Goal: Task Accomplishment & Management: Complete application form

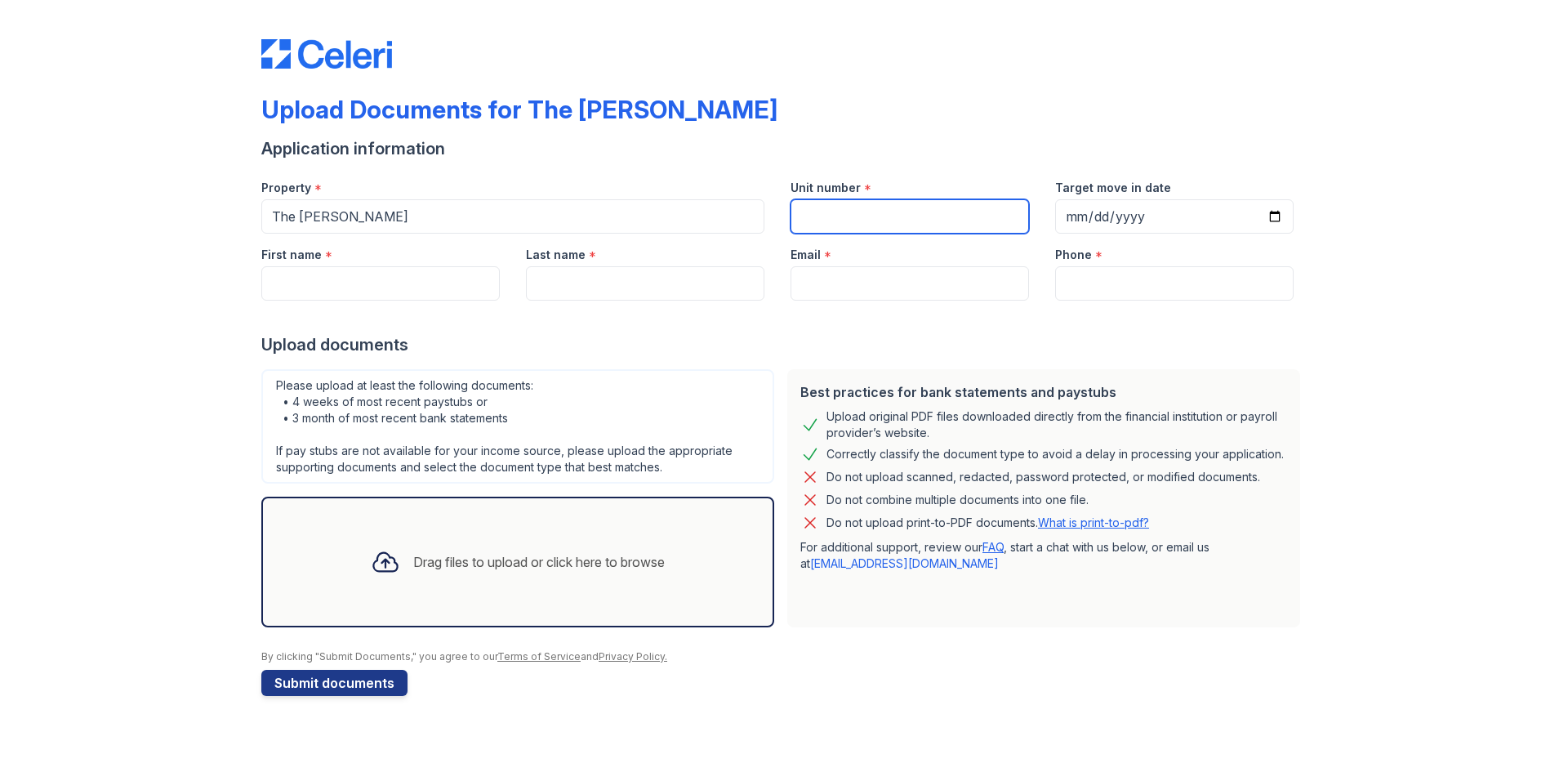
click at [945, 225] on input "Unit number" at bounding box center [910, 217] width 238 height 35
type input "167"
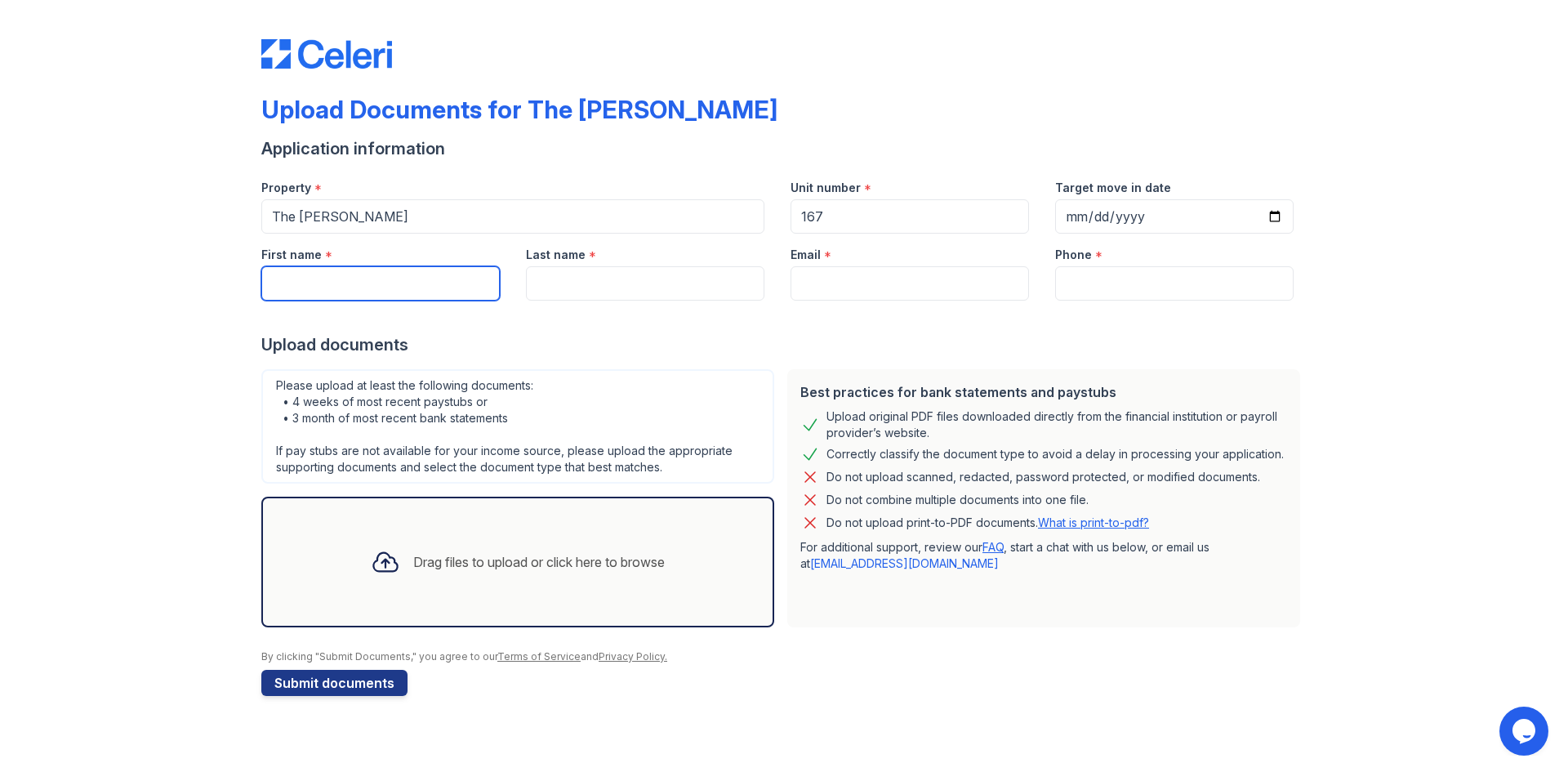
click at [392, 291] on input "First name" at bounding box center [381, 283] width 238 height 35
type input "[PERSON_NAME]"
click at [574, 290] on input "Last name" at bounding box center [645, 283] width 238 height 35
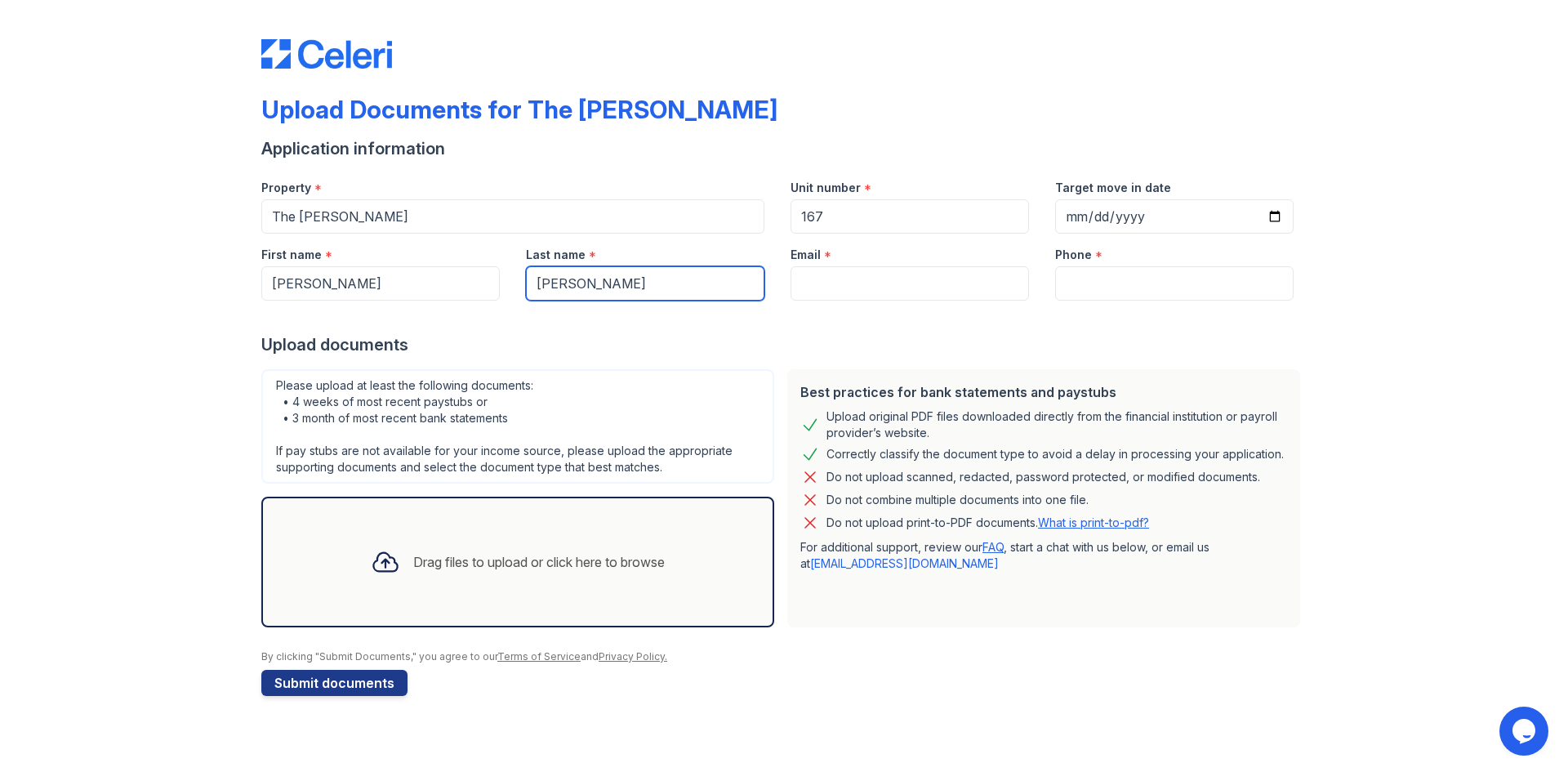
type input "[PERSON_NAME]"
click at [870, 279] on input "Email" at bounding box center [910, 283] width 238 height 35
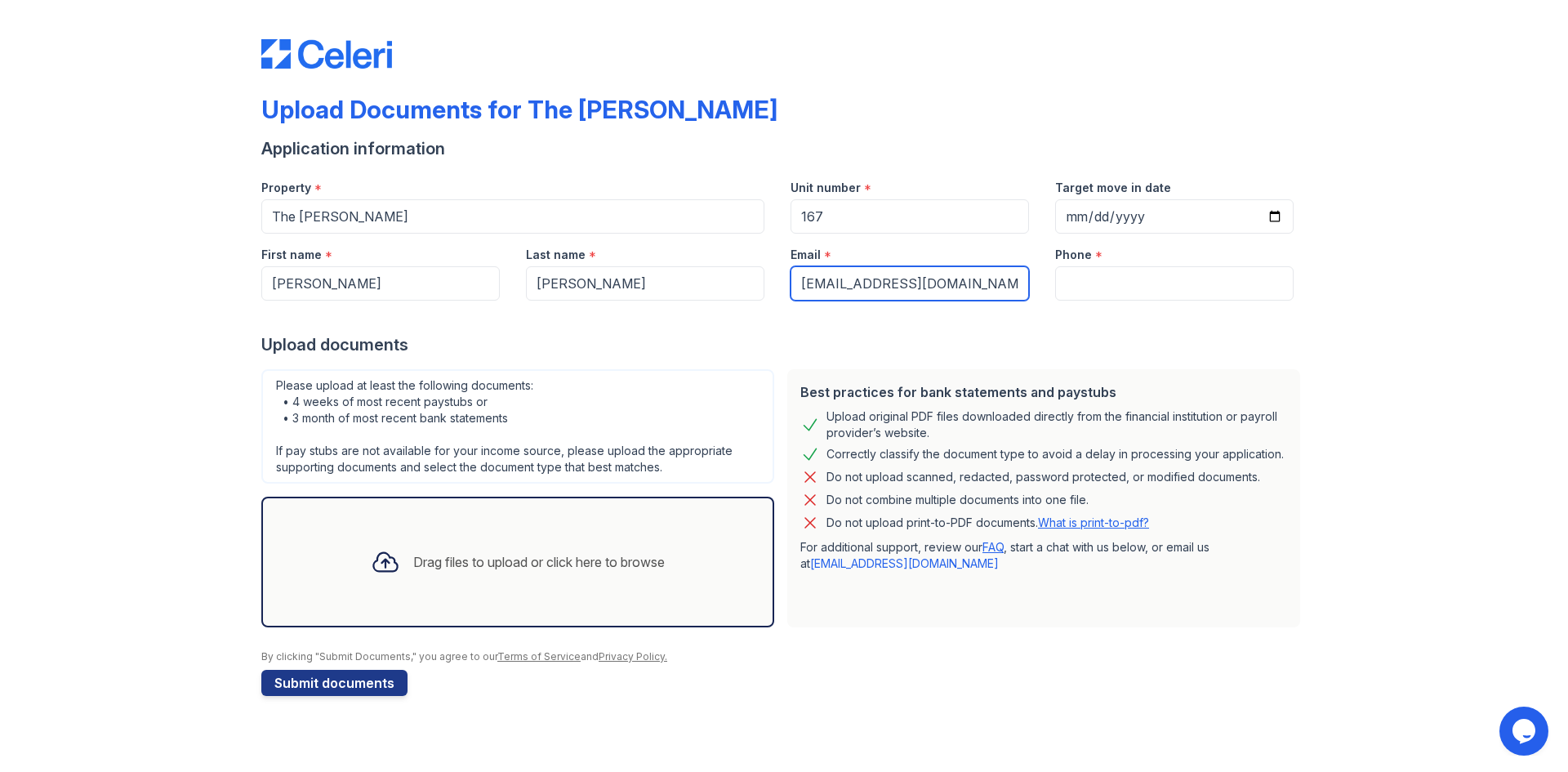
type input "[EMAIL_ADDRESS][DOMAIN_NAME]"
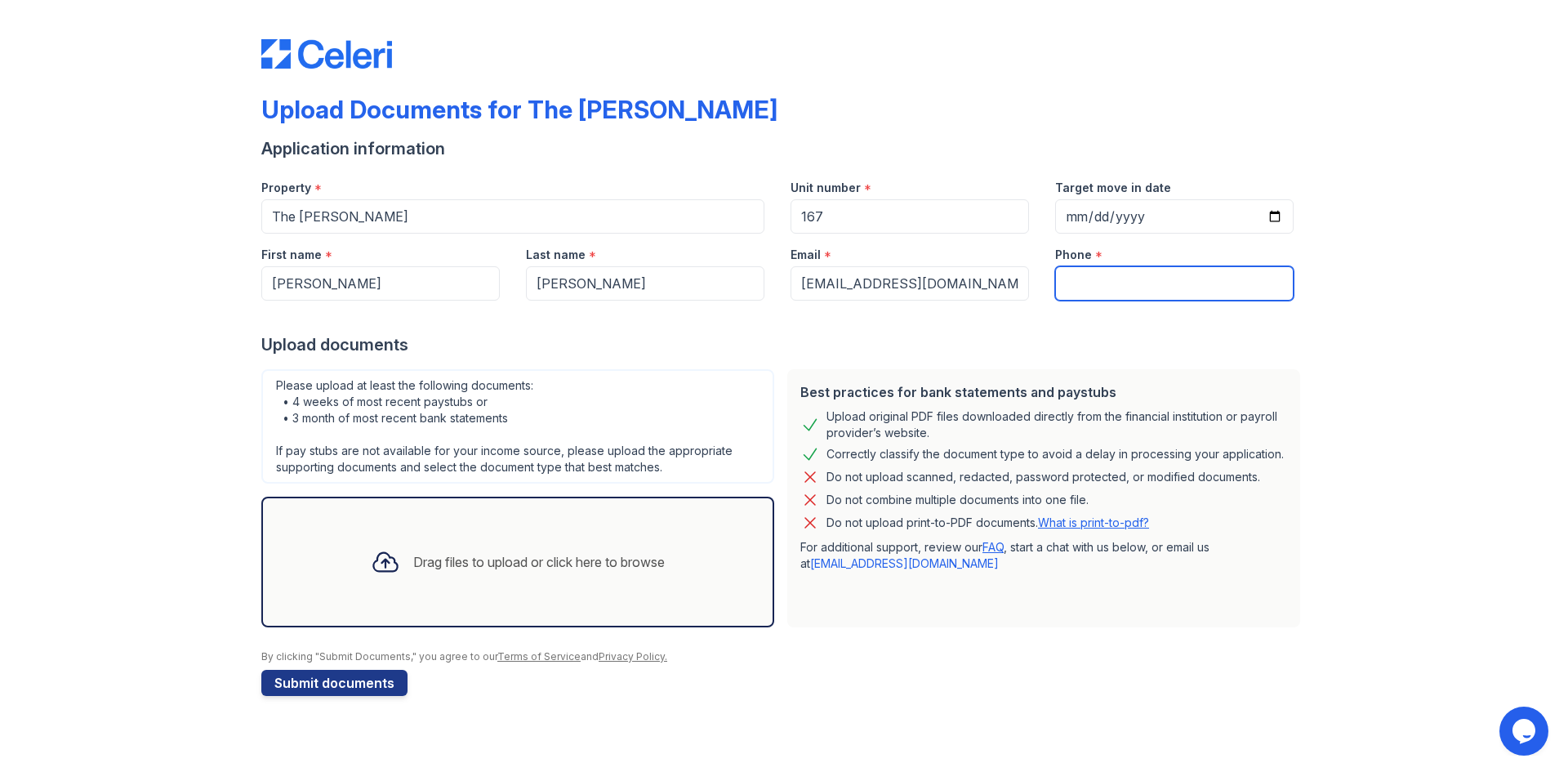
click at [1186, 290] on input "Phone" at bounding box center [1175, 283] width 238 height 35
type input "6827155125"
click at [370, 533] on div "Drag files to upload or click here to browse" at bounding box center [518, 562] width 513 height 131
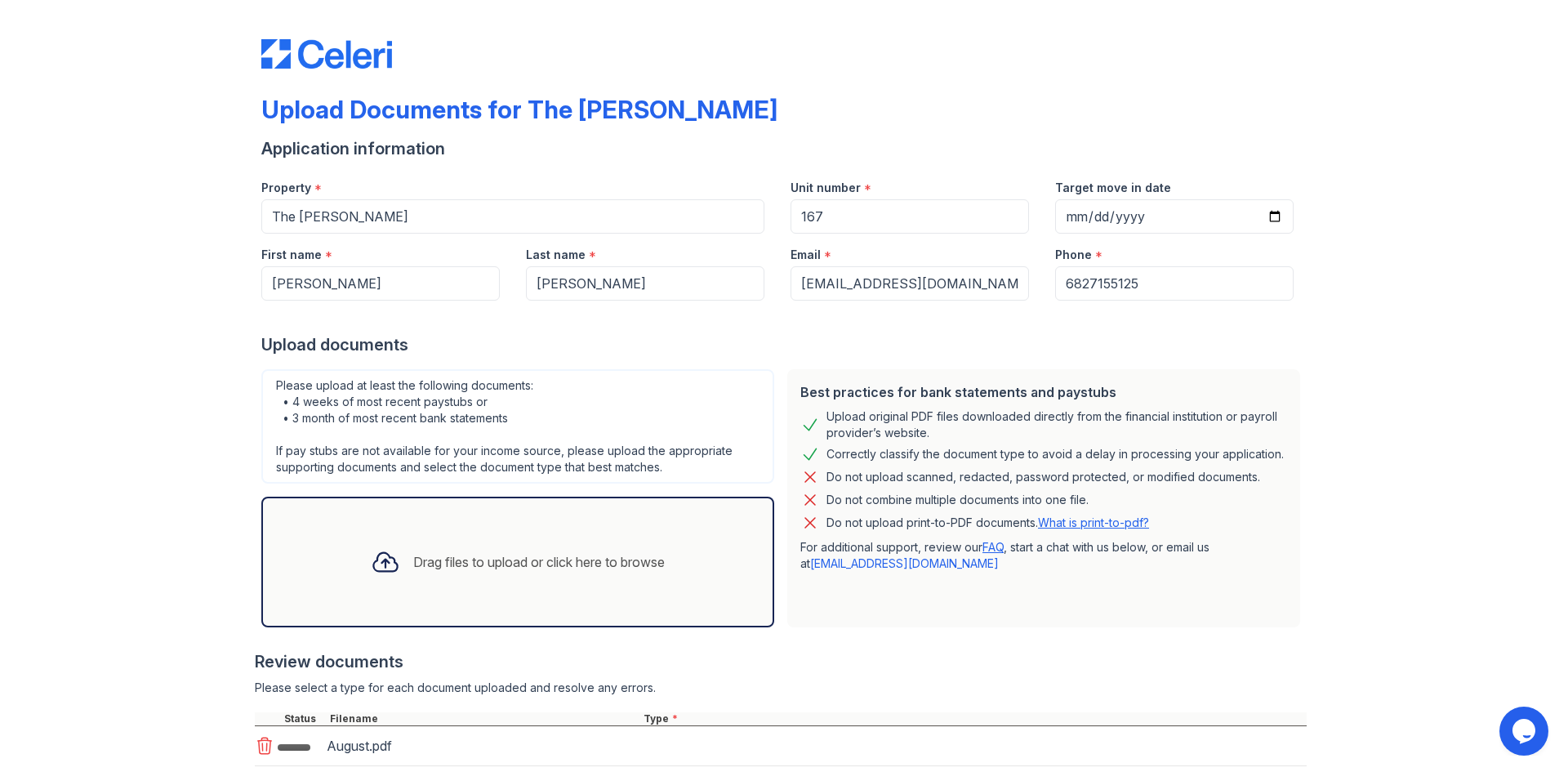
scroll to position [105, 0]
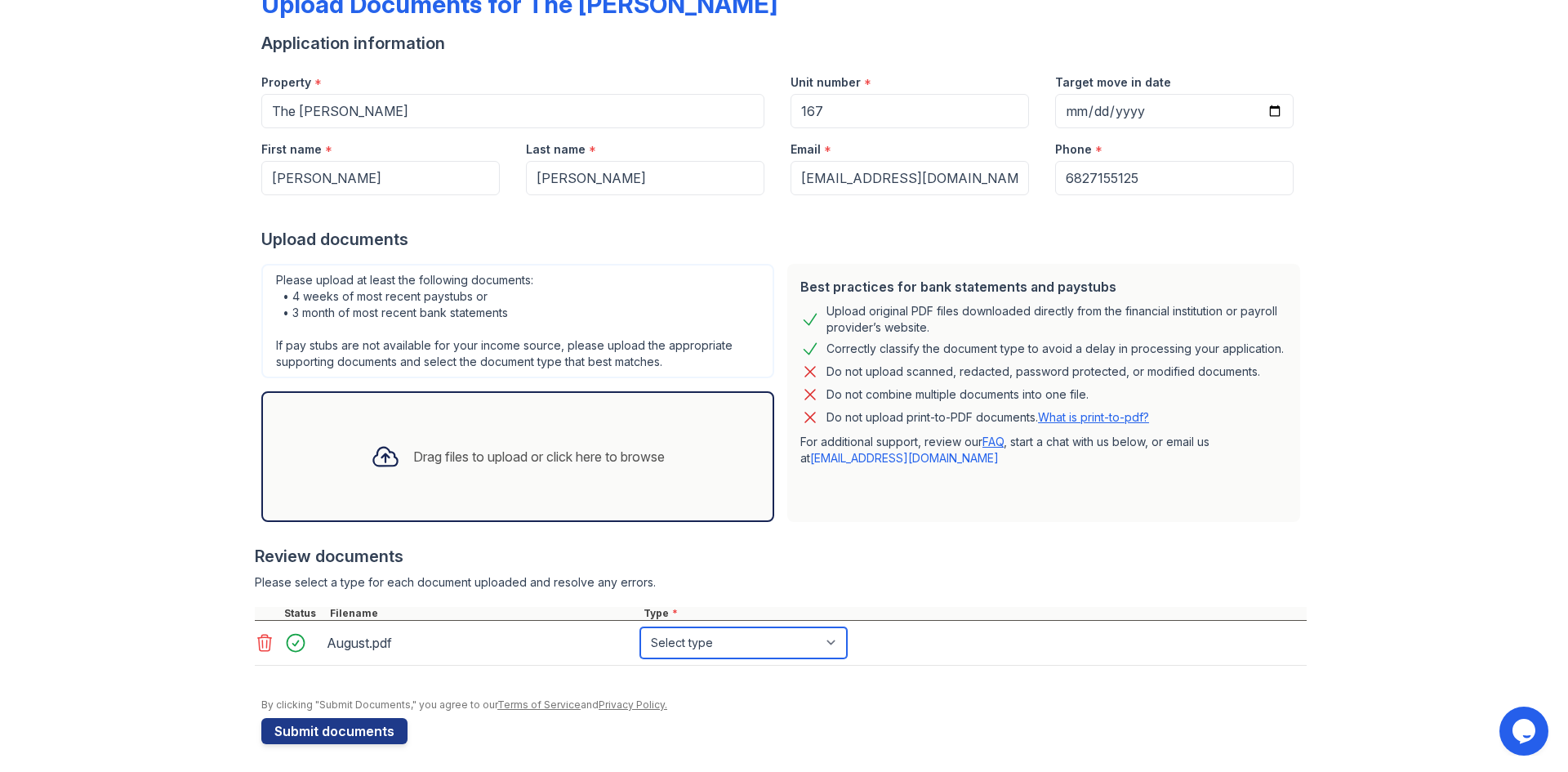
click at [741, 649] on select "Select type Paystub Bank Statement Offer Letter Tax Documents Benefit Award Let…" at bounding box center [743, 642] width 207 height 31
select select "paystub"
click at [640, 627] on select "Select type Paystub Bank Statement Offer Letter Tax Documents Benefit Award Let…" at bounding box center [743, 642] width 207 height 31
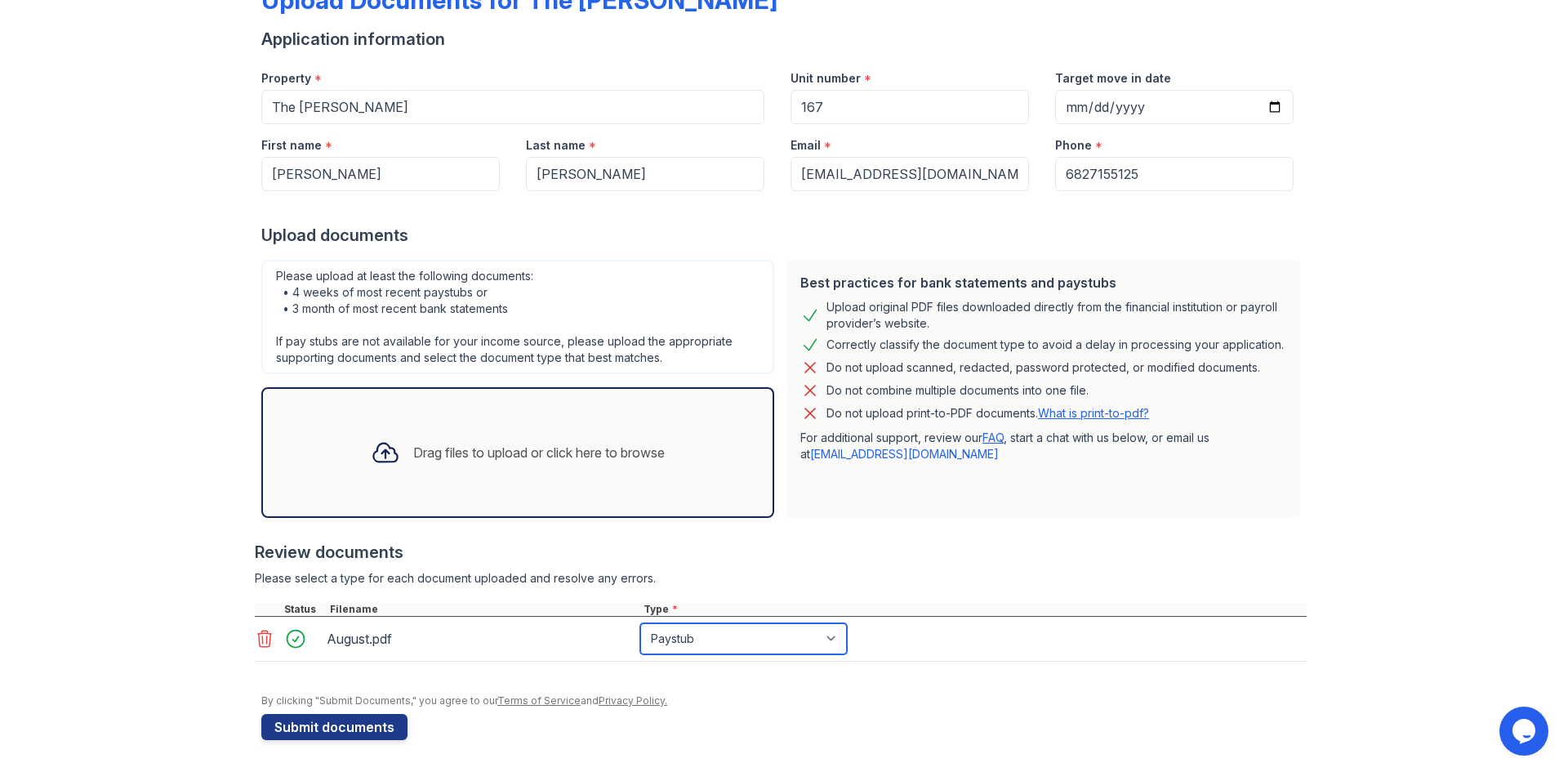
scroll to position [110, 0]
click at [391, 435] on div at bounding box center [386, 451] width 43 height 43
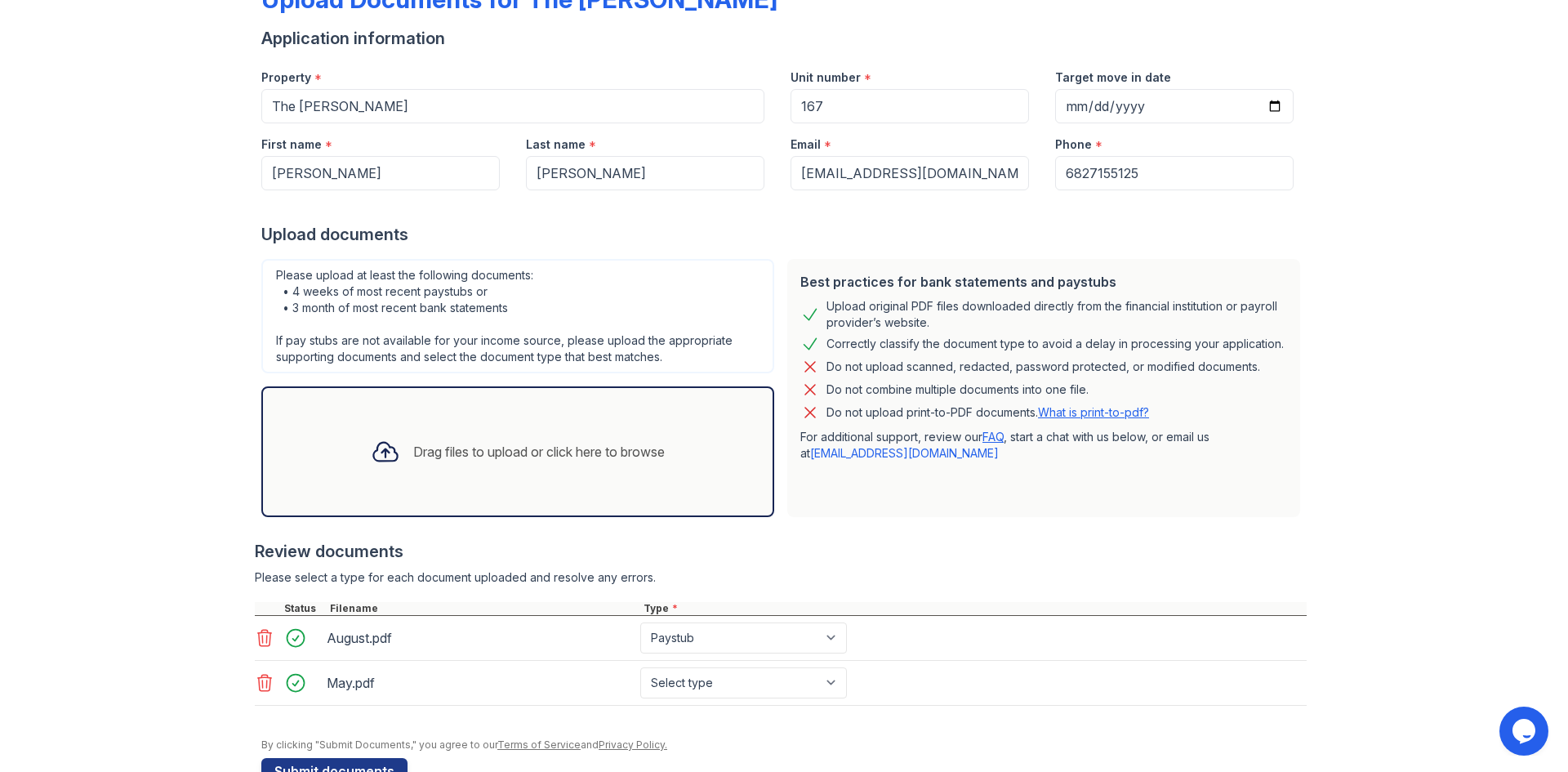
scroll to position [155, 0]
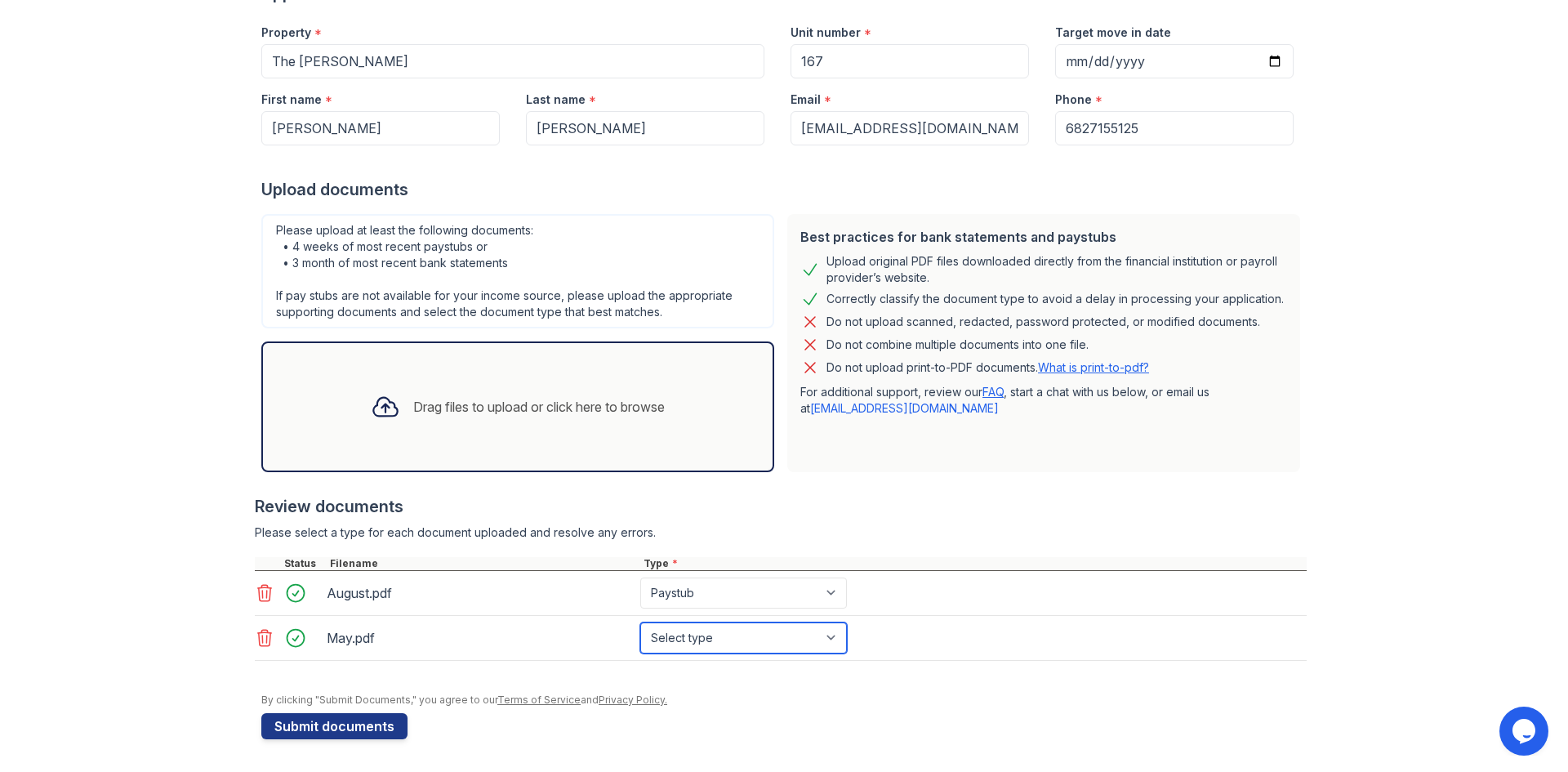
click at [727, 622] on select "Select type Paystub Bank Statement Offer Letter Tax Documents Benefit Award Let…" at bounding box center [743, 637] width 207 height 31
click at [721, 640] on select "Select type Paystub Bank Statement Offer Letter Tax Documents Benefit Award Let…" at bounding box center [743, 637] width 207 height 31
select select "paystub"
click at [640, 622] on select "Select type Paystub Bank Statement Offer Letter Tax Documents Benefit Award Let…" at bounding box center [743, 637] width 207 height 31
click at [470, 393] on div "Drag files to upload or click here to browse" at bounding box center [518, 406] width 320 height 56
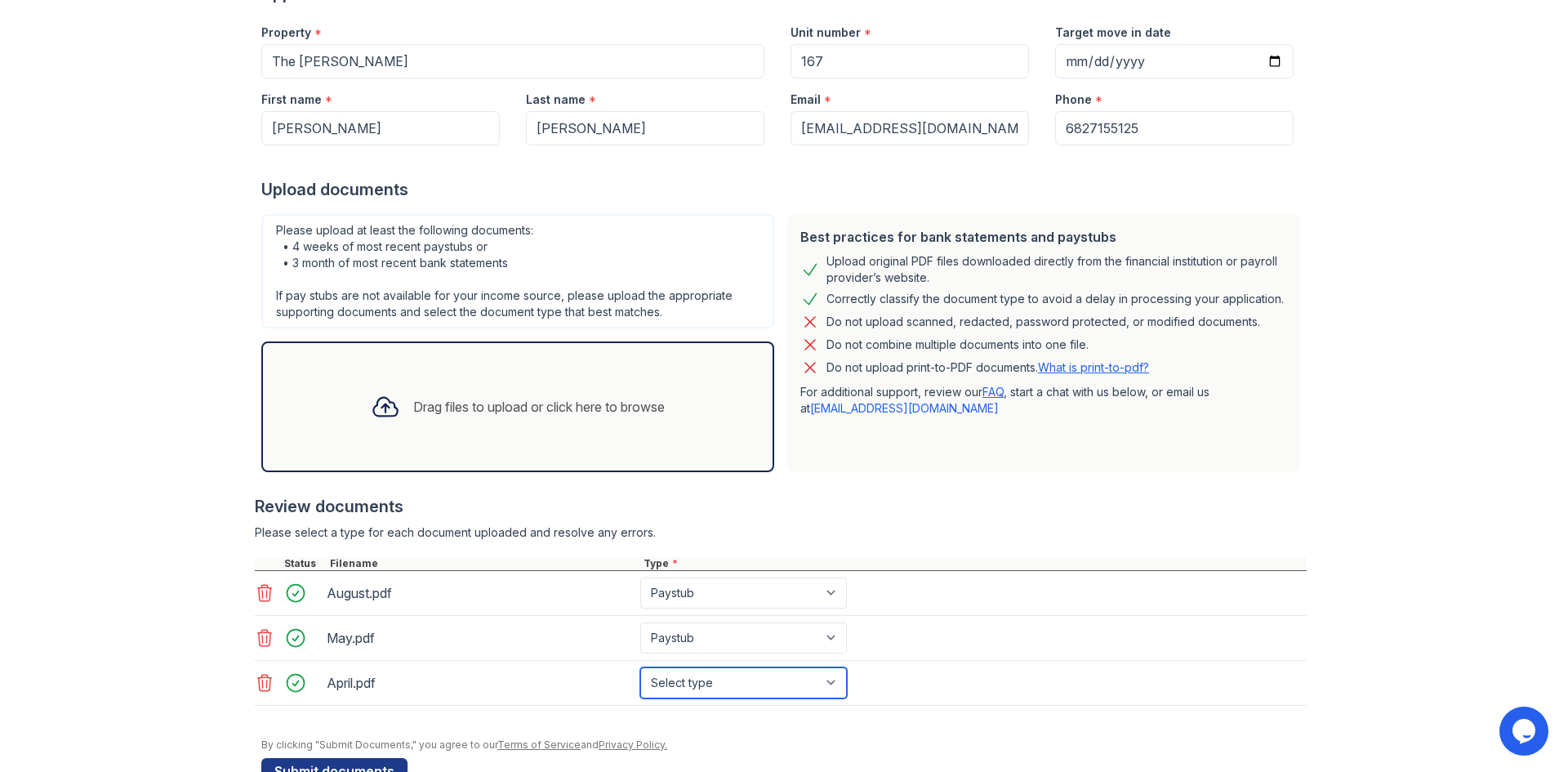
click at [722, 684] on select "Select type Paystub Bank Statement Offer Letter Tax Documents Benefit Award Let…" at bounding box center [743, 682] width 207 height 31
select select "paystub"
click at [640, 667] on select "Select type Paystub Bank Statement Offer Letter Tax Documents Benefit Award Let…" at bounding box center [743, 682] width 207 height 31
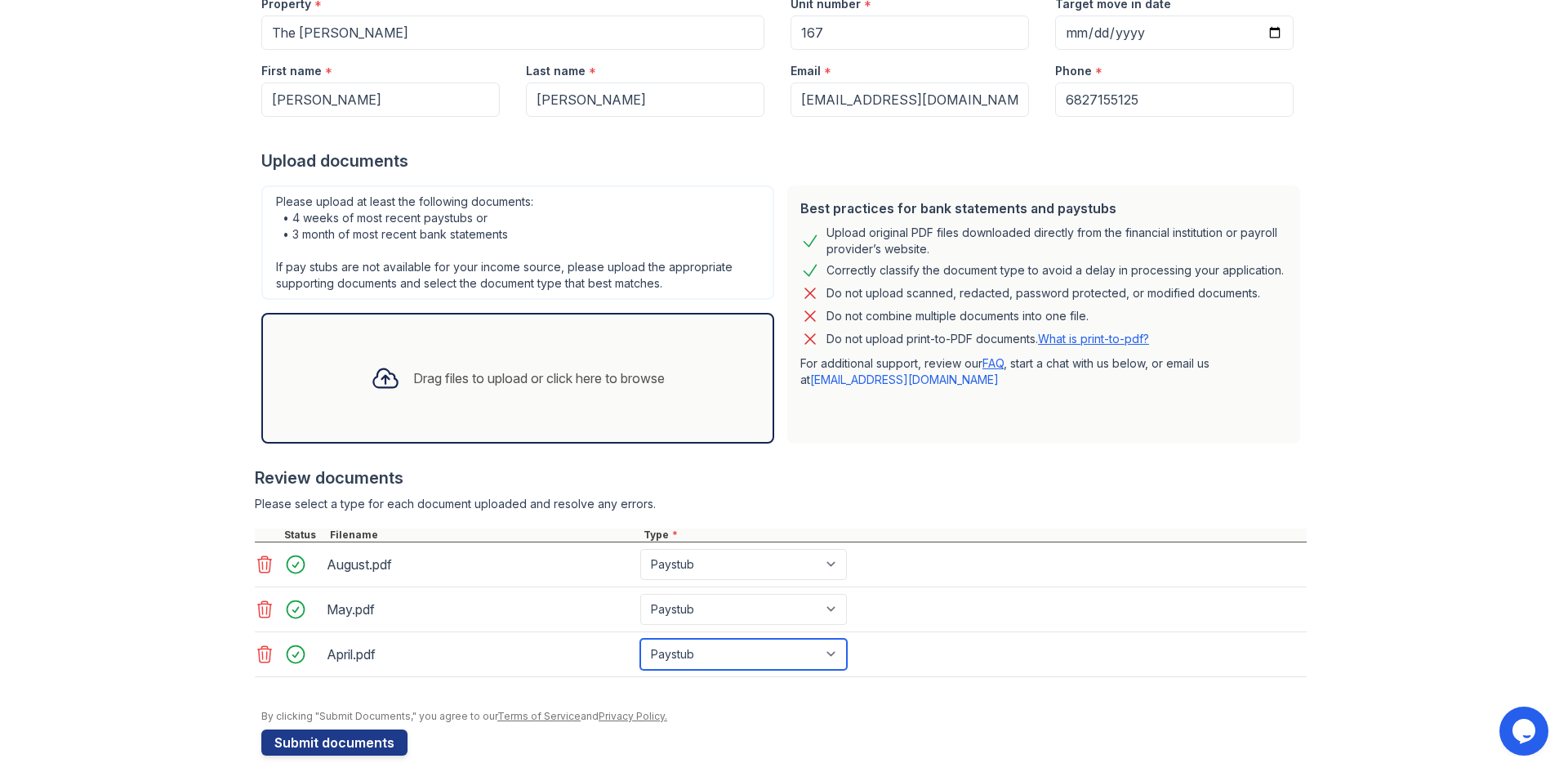
scroll to position [200, 0]
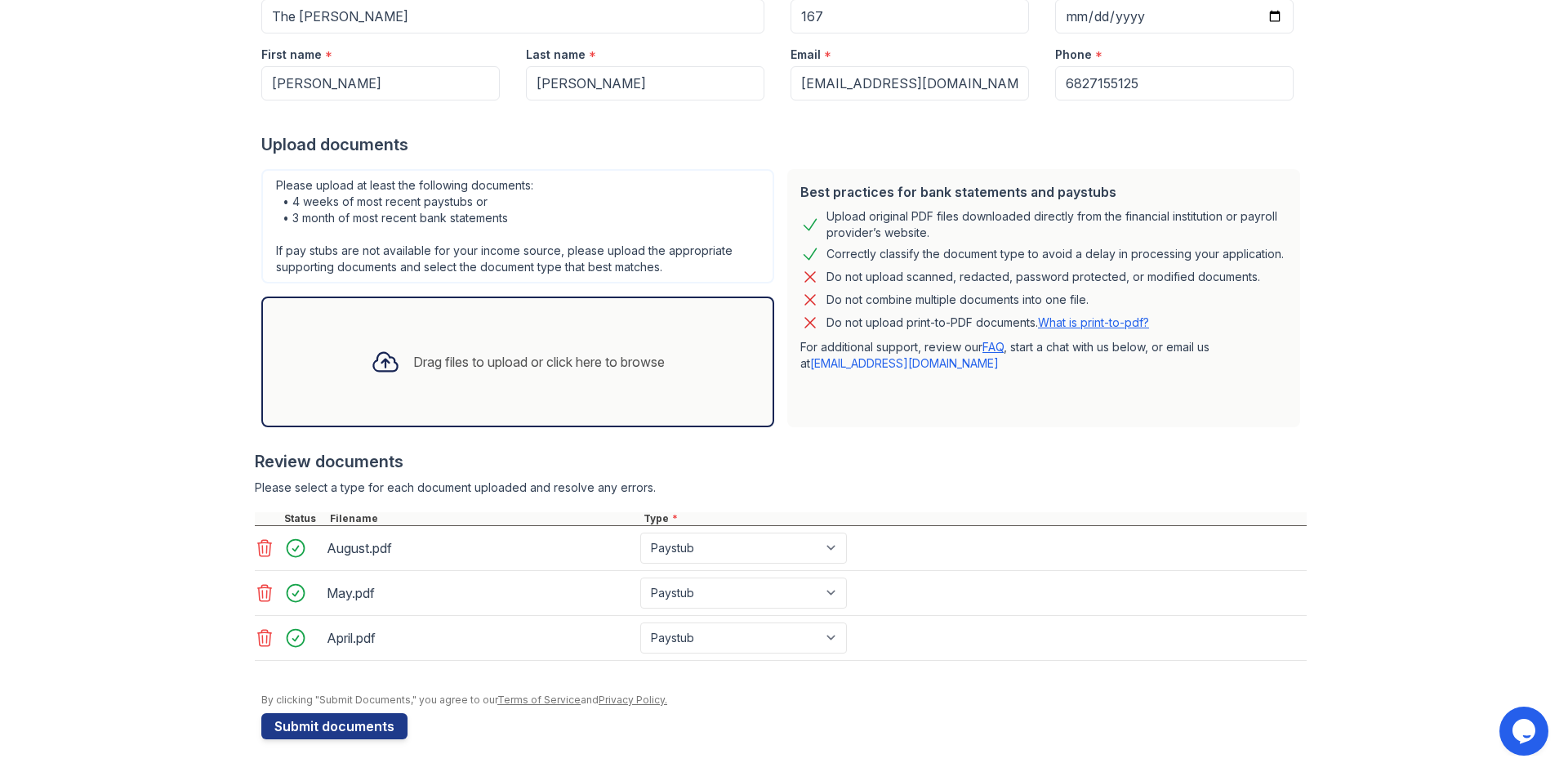
click at [429, 379] on div "Drag files to upload or click here to browse" at bounding box center [518, 362] width 320 height 56
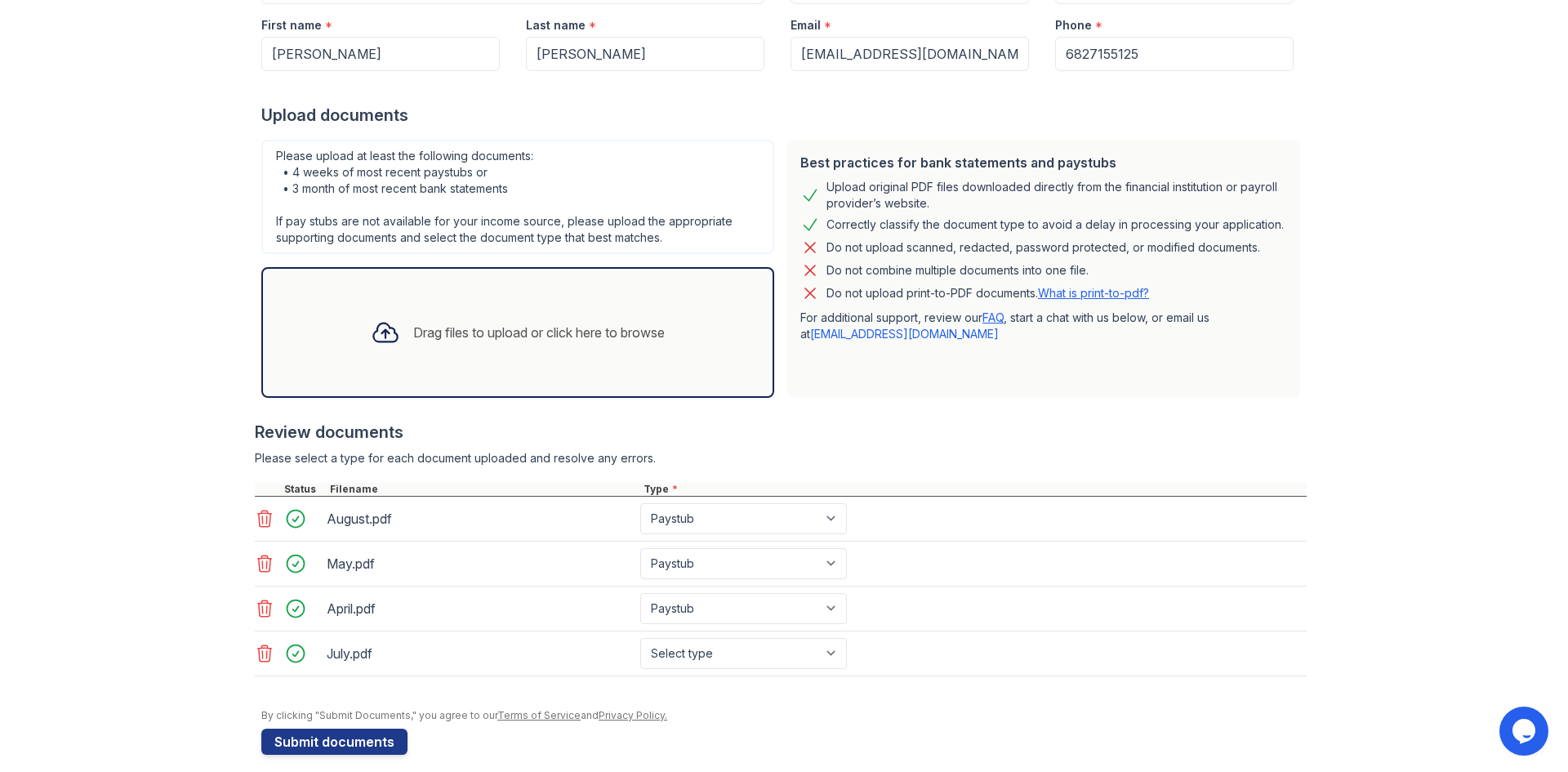
scroll to position [245, 0]
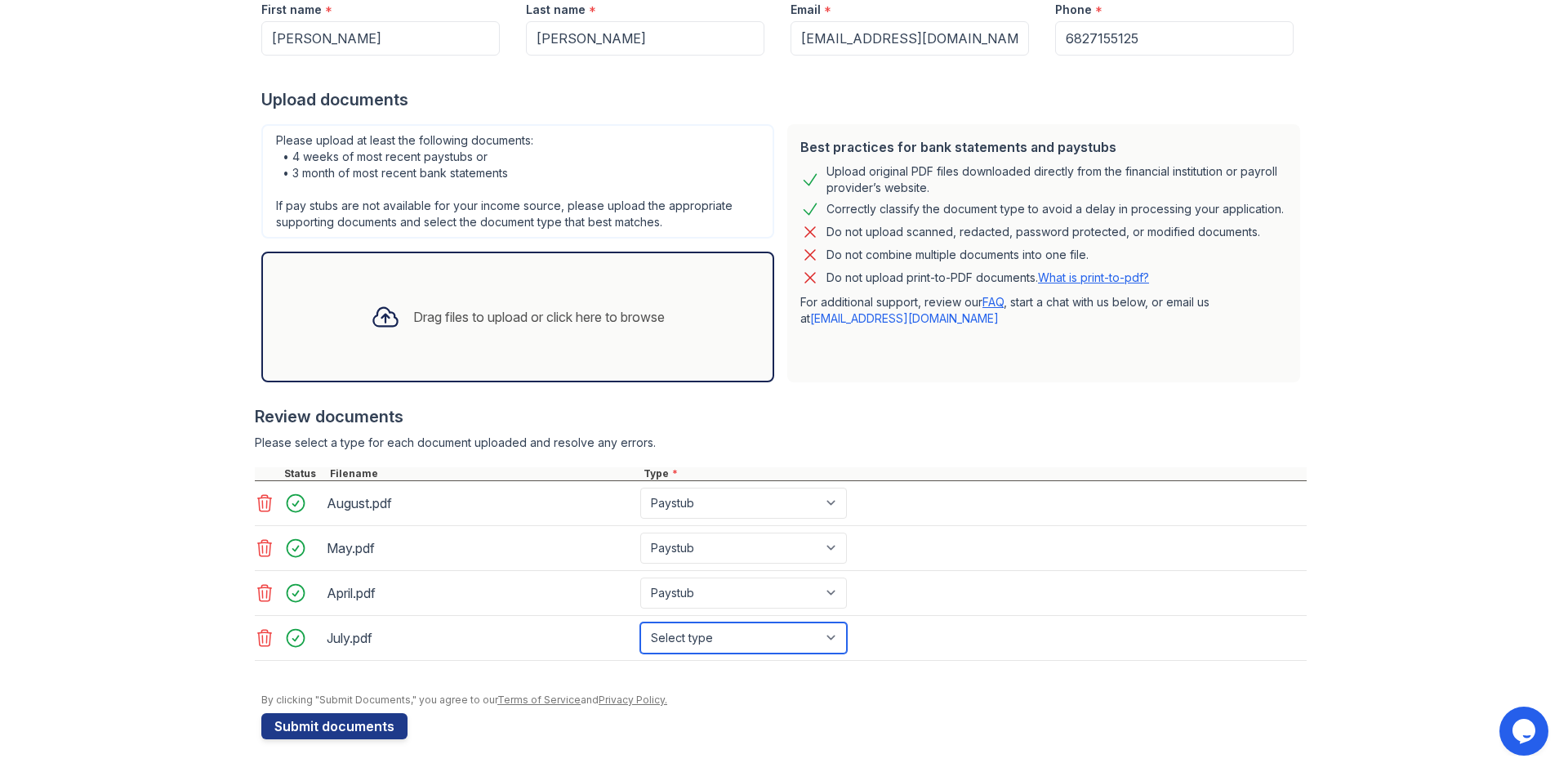
click at [697, 633] on select "Select type Paystub Bank Statement Offer Letter Tax Documents Benefit Award Let…" at bounding box center [743, 637] width 207 height 31
select select "paystub"
click at [640, 622] on select "Select type Paystub Bank Statement Offer Letter Tax Documents Benefit Award Let…" at bounding box center [743, 637] width 207 height 31
click at [452, 305] on div "Drag files to upload or click here to browse" at bounding box center [518, 317] width 320 height 56
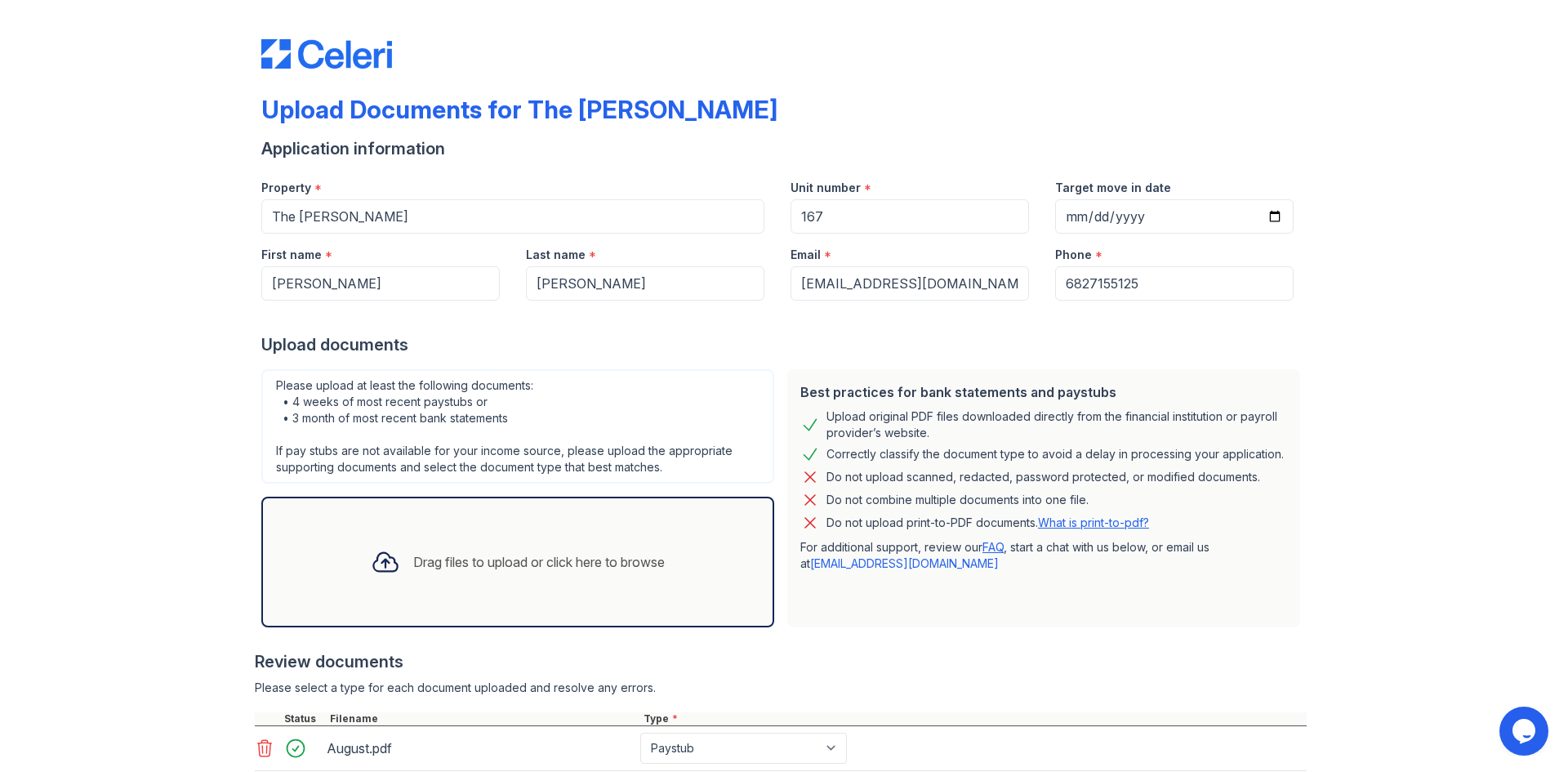
scroll to position [290, 0]
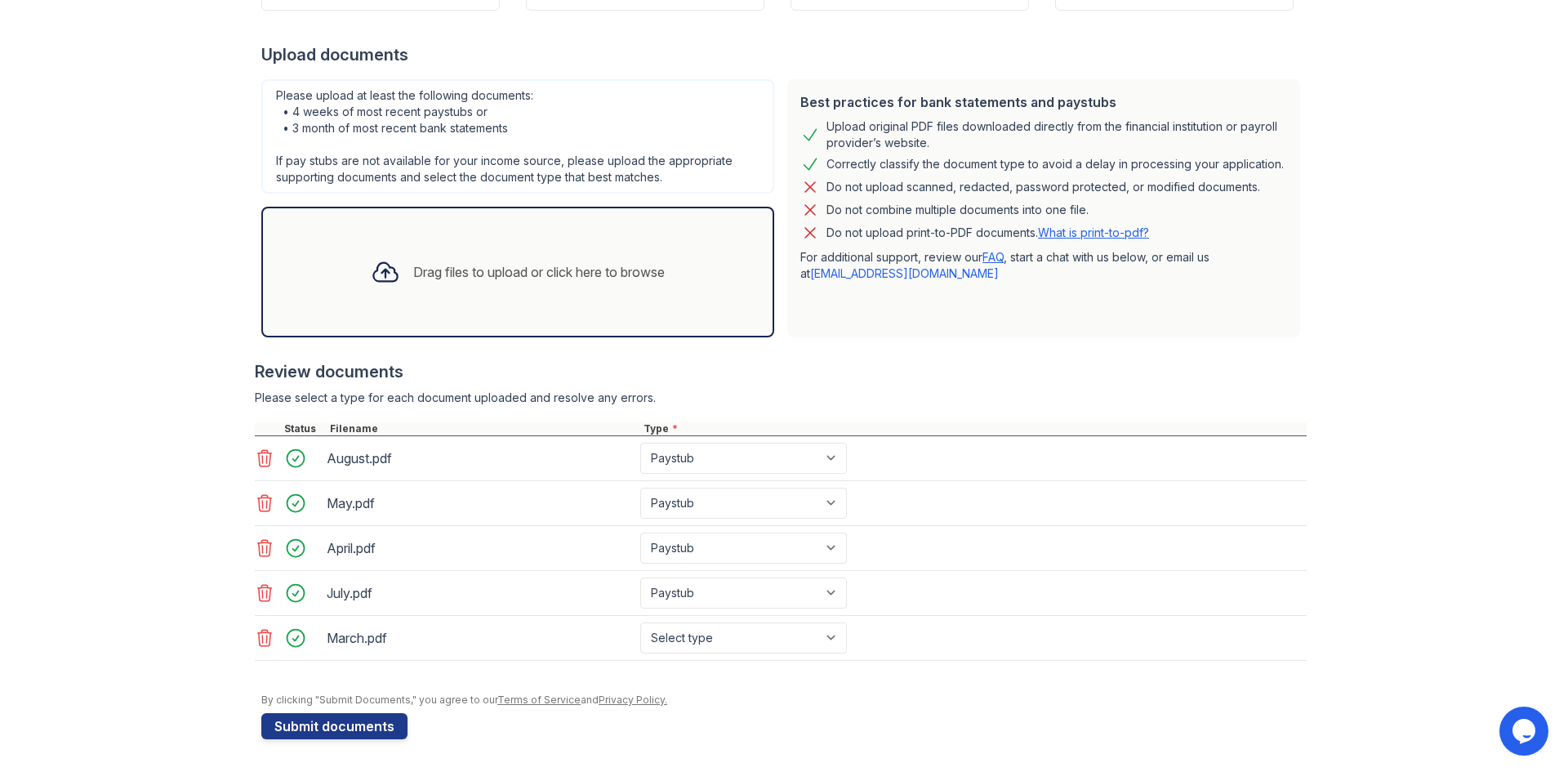
click at [453, 268] on div "Drag files to upload or click here to browse" at bounding box center [539, 272] width 251 height 20
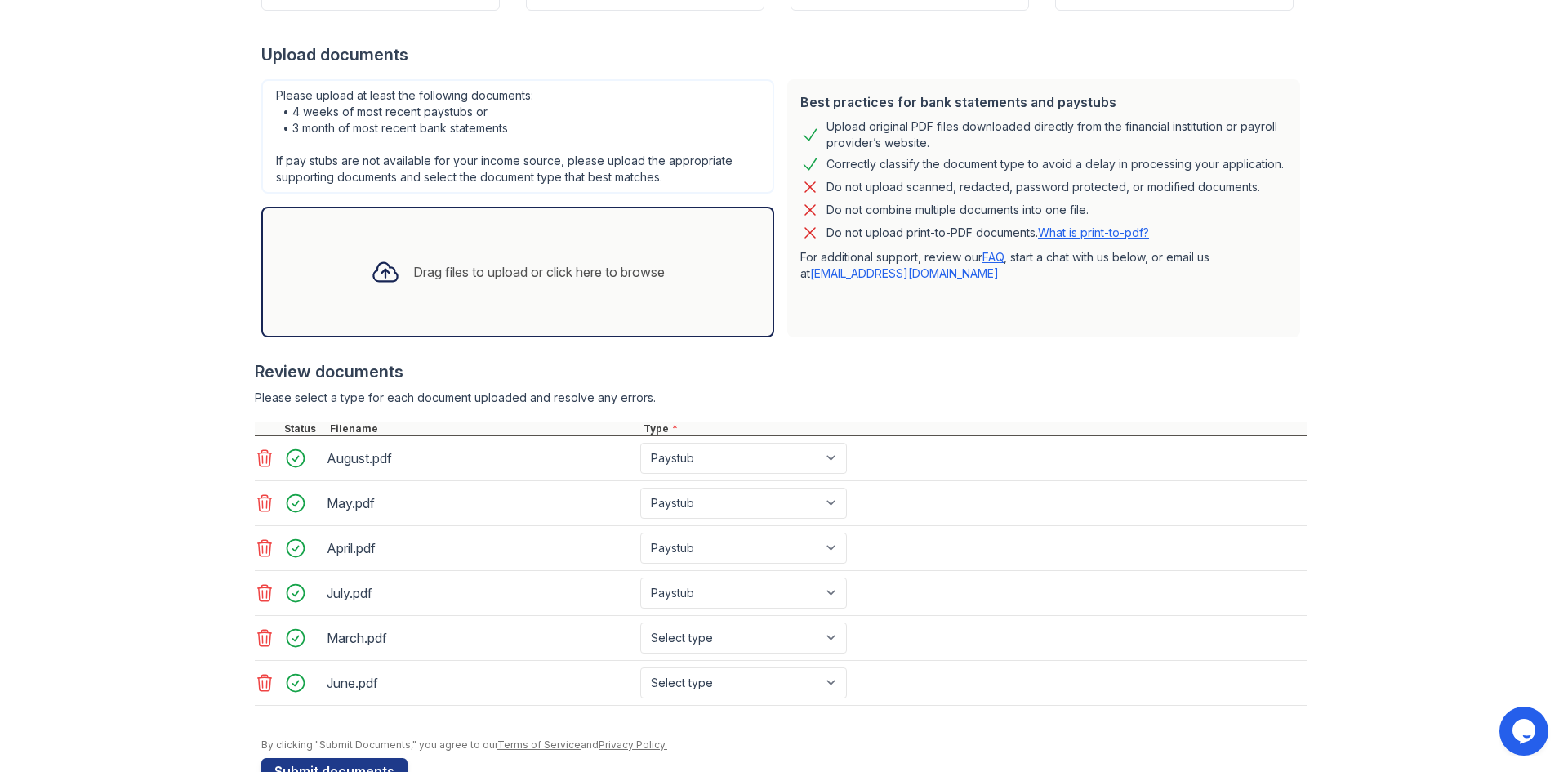
scroll to position [335, 0]
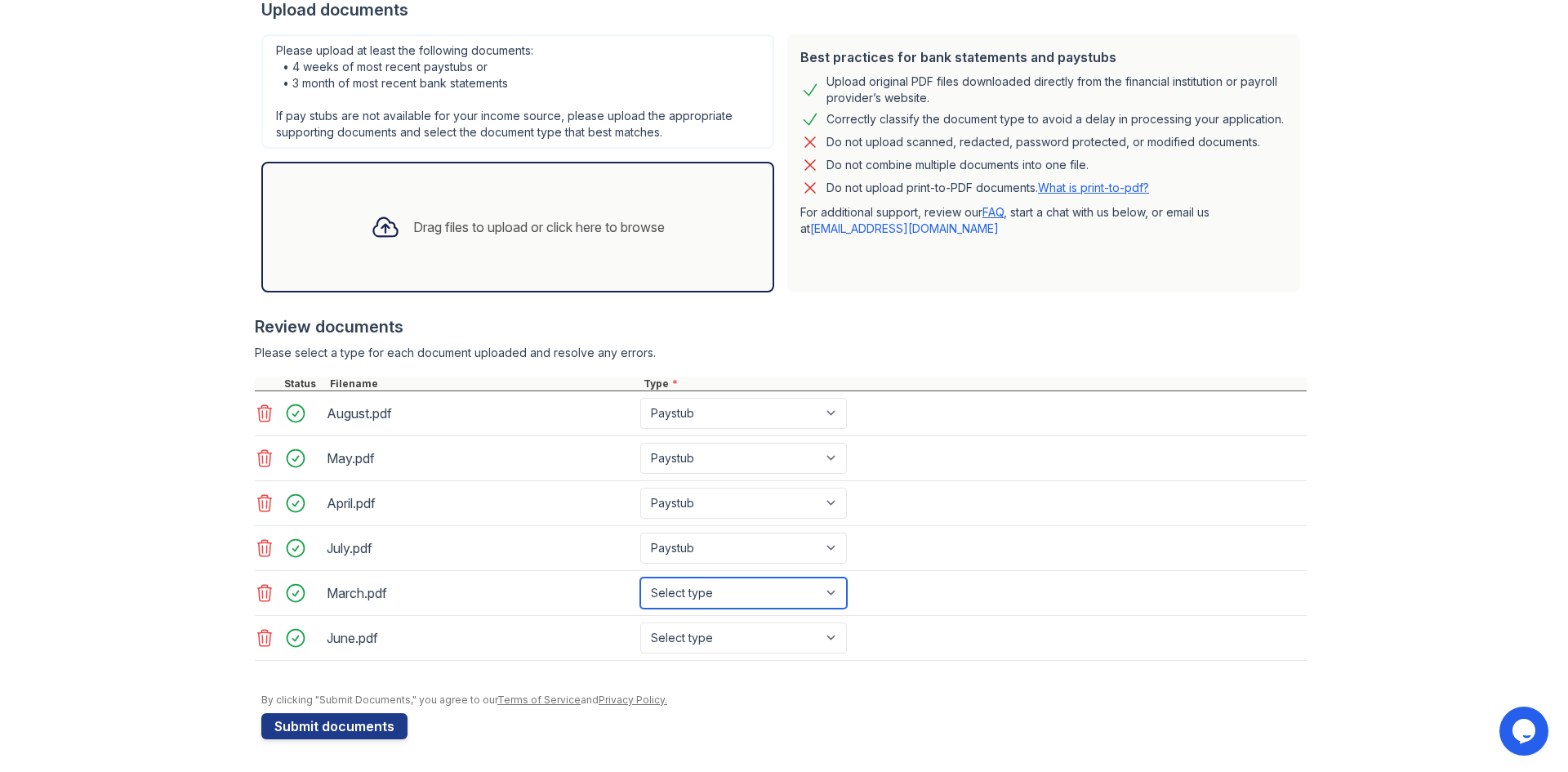
click at [719, 597] on select "Select type Paystub Bank Statement Offer Letter Tax Documents Benefit Award Let…" at bounding box center [743, 592] width 207 height 31
select select "paystub"
click at [640, 577] on select "Select type Paystub Bank Statement Offer Letter Tax Documents Benefit Award Let…" at bounding box center [743, 592] width 207 height 31
click at [707, 631] on select "Select type Paystub Bank Statement Offer Letter Tax Documents Benefit Award Let…" at bounding box center [743, 637] width 207 height 31
select select "paystub"
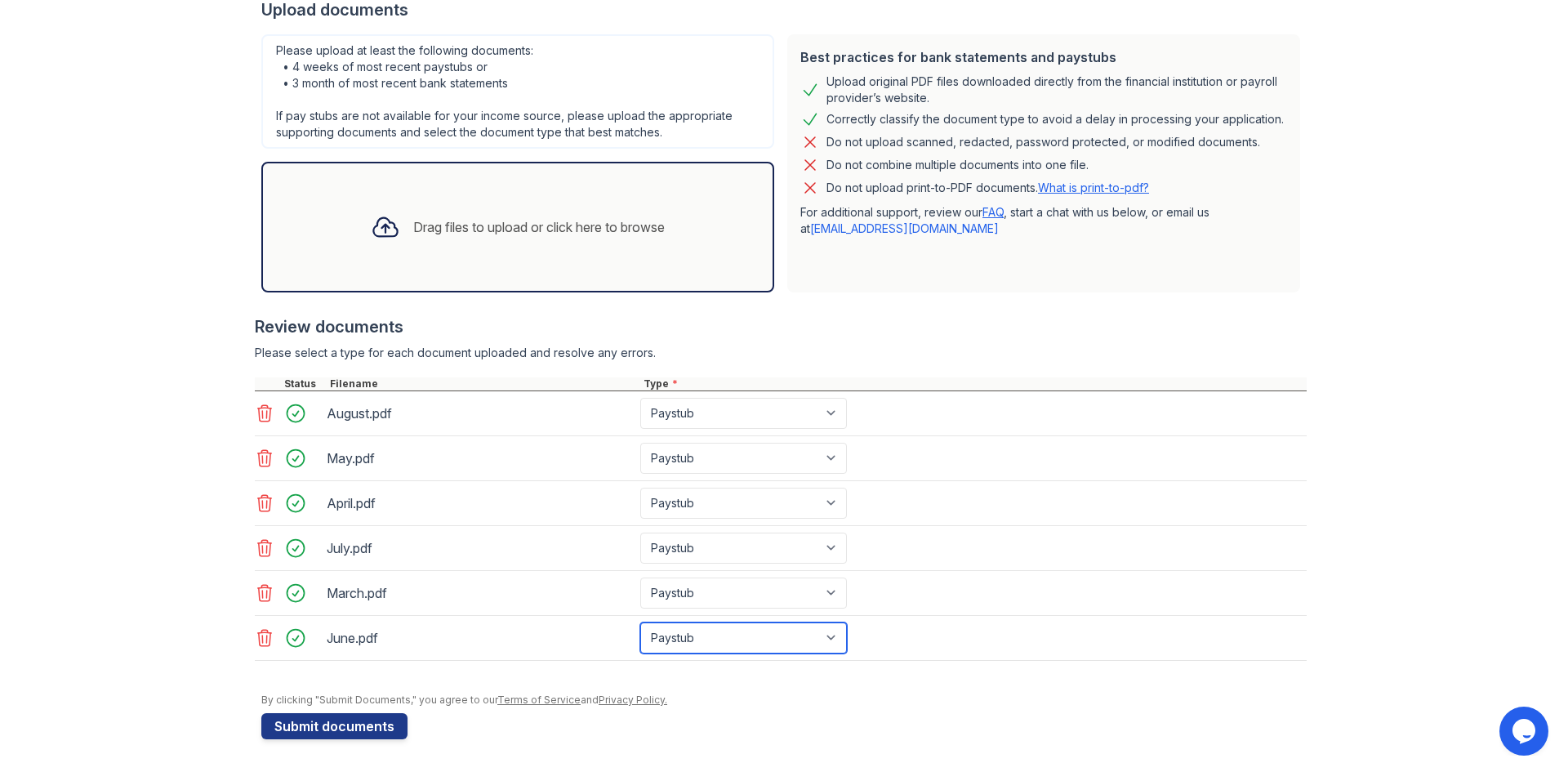
click at [640, 622] on select "Select type Paystub Bank Statement Offer Letter Tax Documents Benefit Award Let…" at bounding box center [743, 637] width 207 height 31
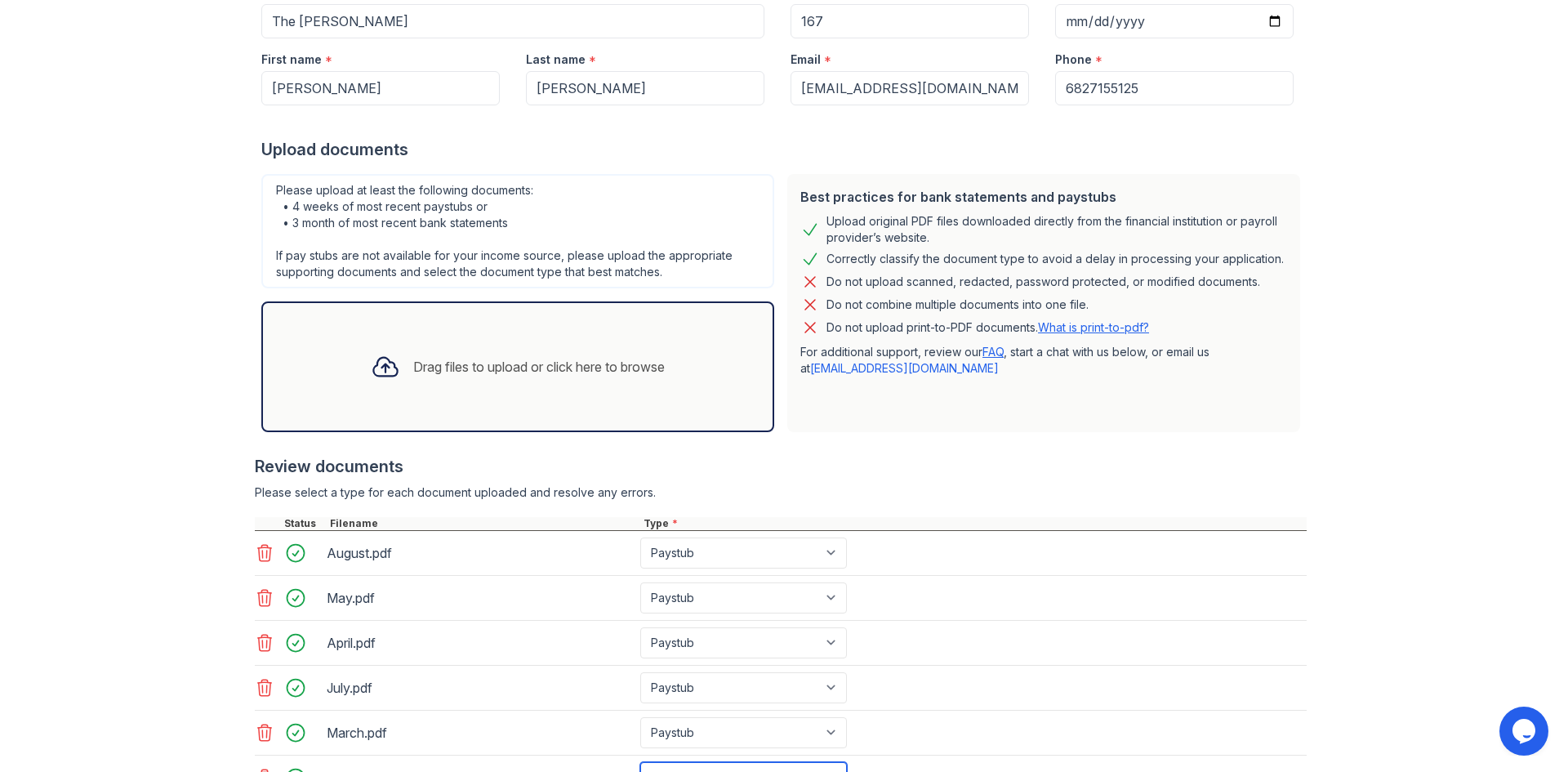
scroll to position [8, 0]
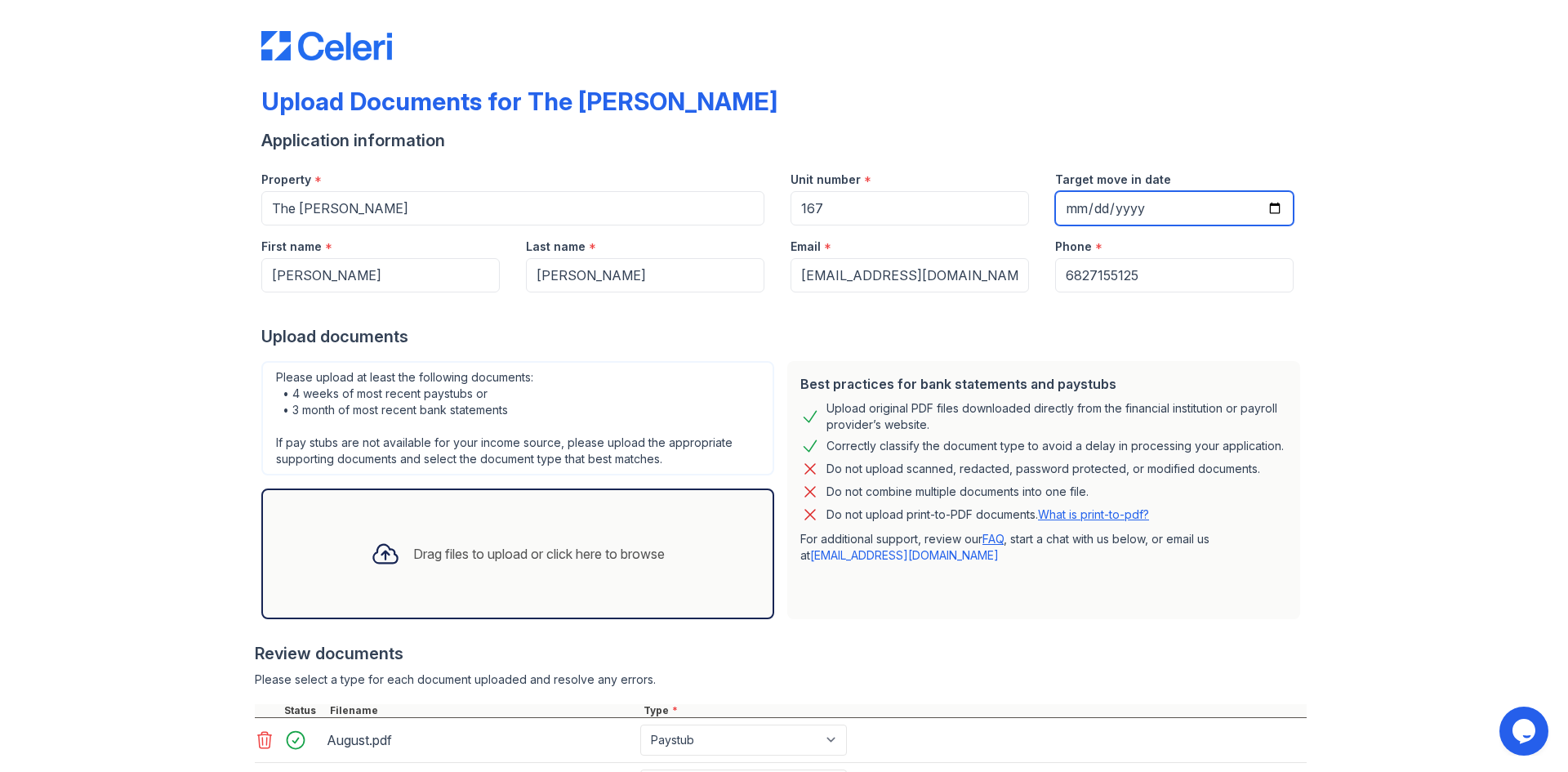
click at [1265, 204] on input "Target move in date" at bounding box center [1175, 208] width 238 height 35
type input "[DATE]"
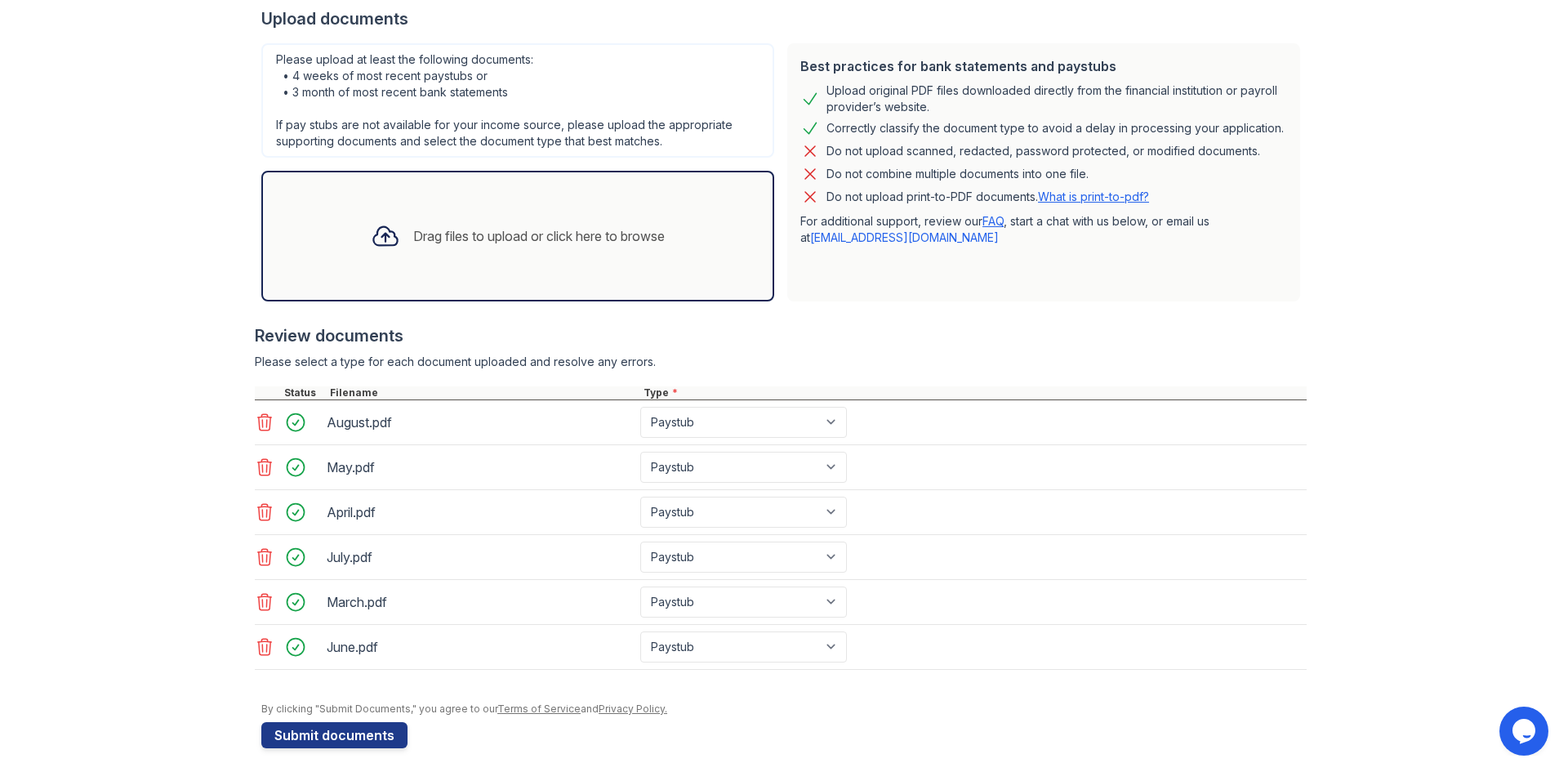
scroll to position [335, 0]
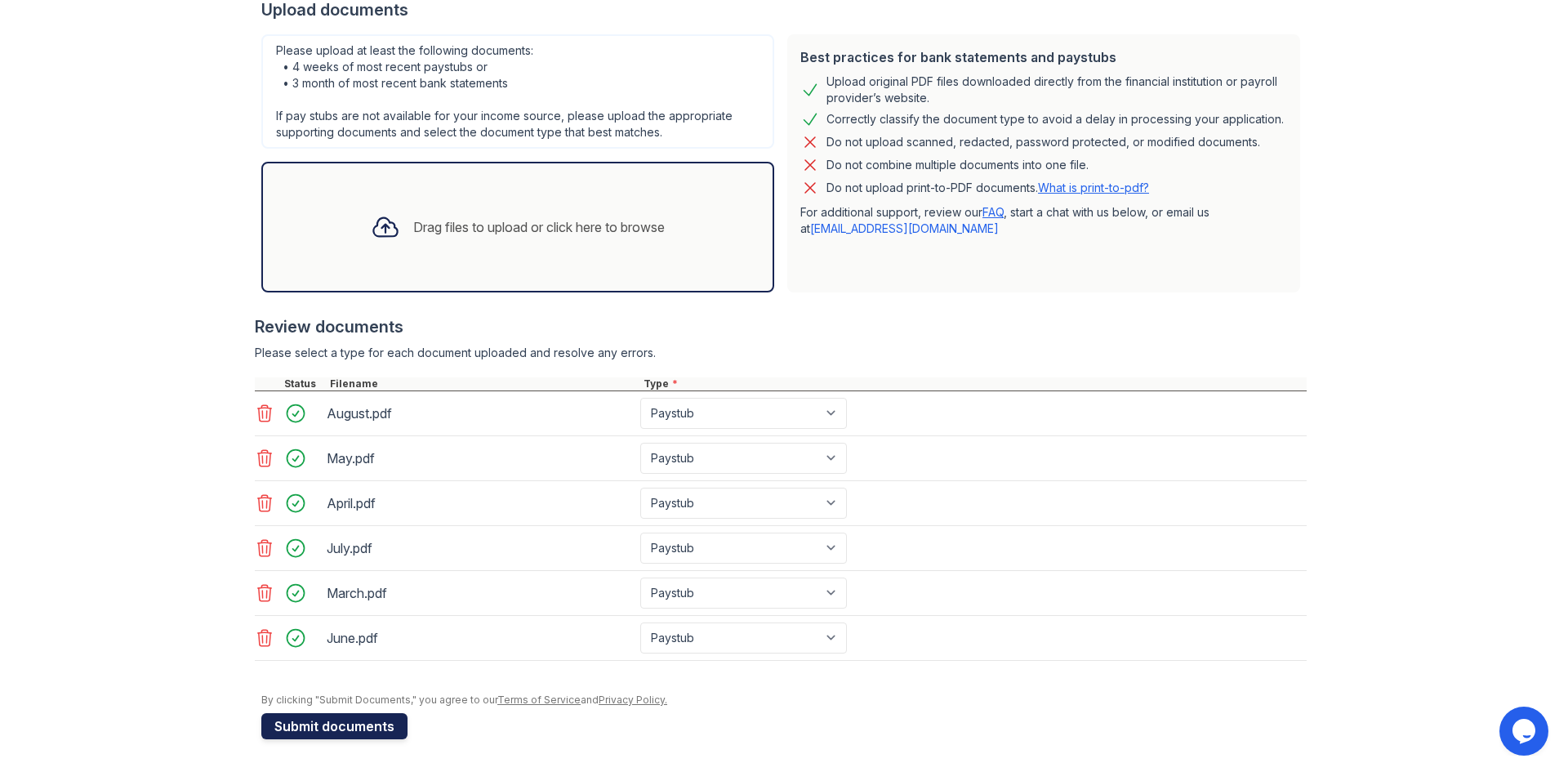
click at [341, 723] on button "Submit documents" at bounding box center [334, 726] width 146 height 26
